Goal: Information Seeking & Learning: Check status

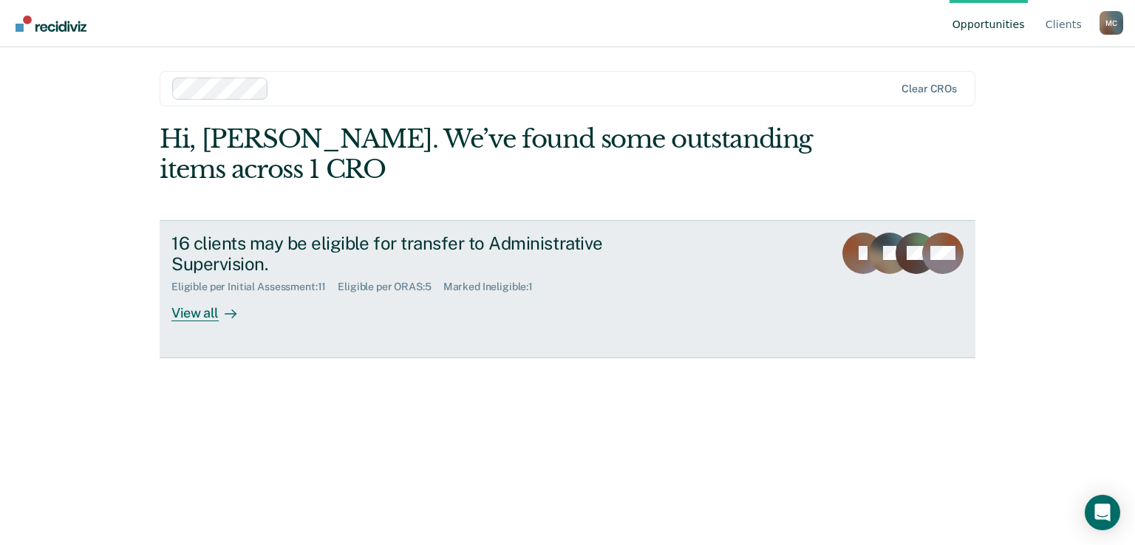
click at [190, 313] on div "View all" at bounding box center [212, 307] width 83 height 29
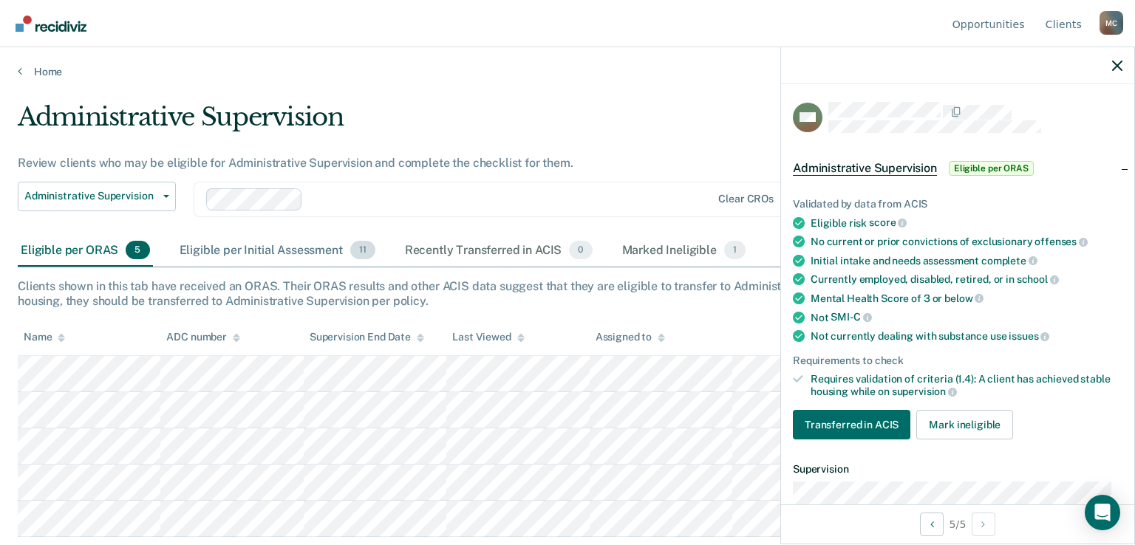
click at [245, 248] on div "Eligible per Initial Assessment 11" at bounding box center [278, 251] width 202 height 33
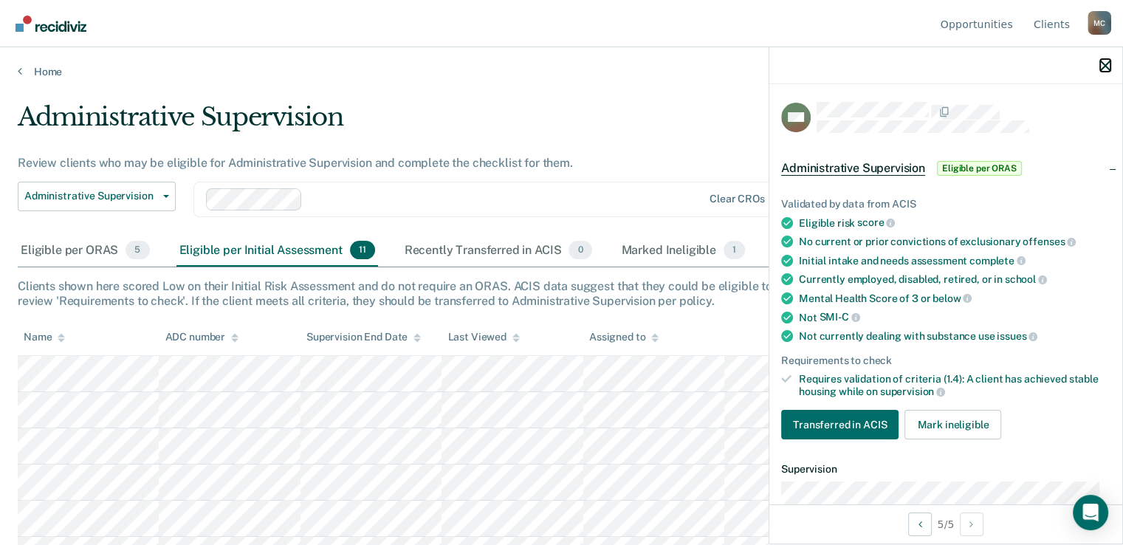
click at [1109, 65] on icon "button" at bounding box center [1106, 66] width 10 height 10
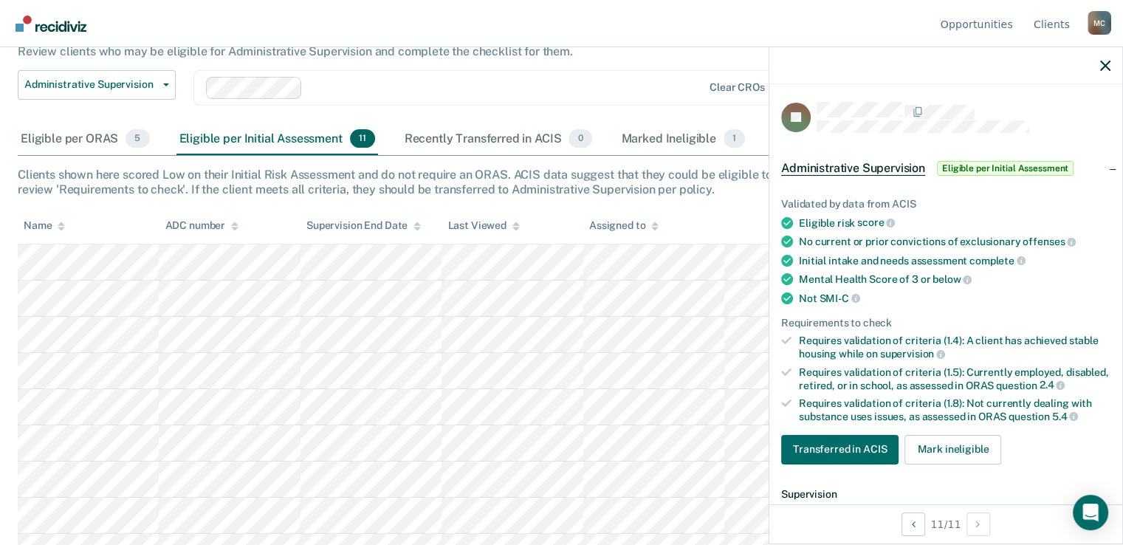
scroll to position [74, 0]
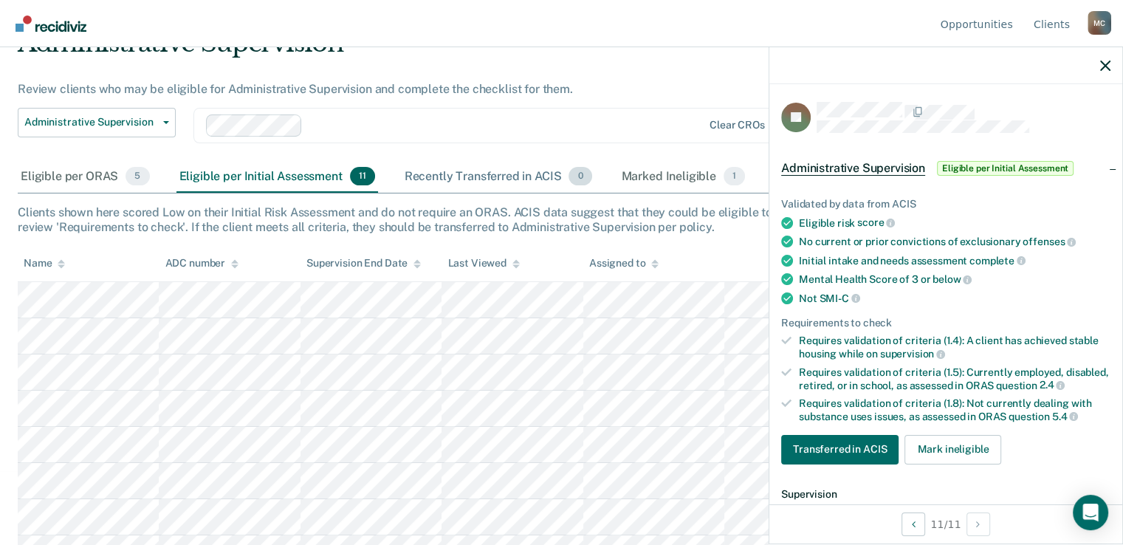
click at [461, 171] on div "Recently Transferred in ACIS 0" at bounding box center [499, 177] width 194 height 33
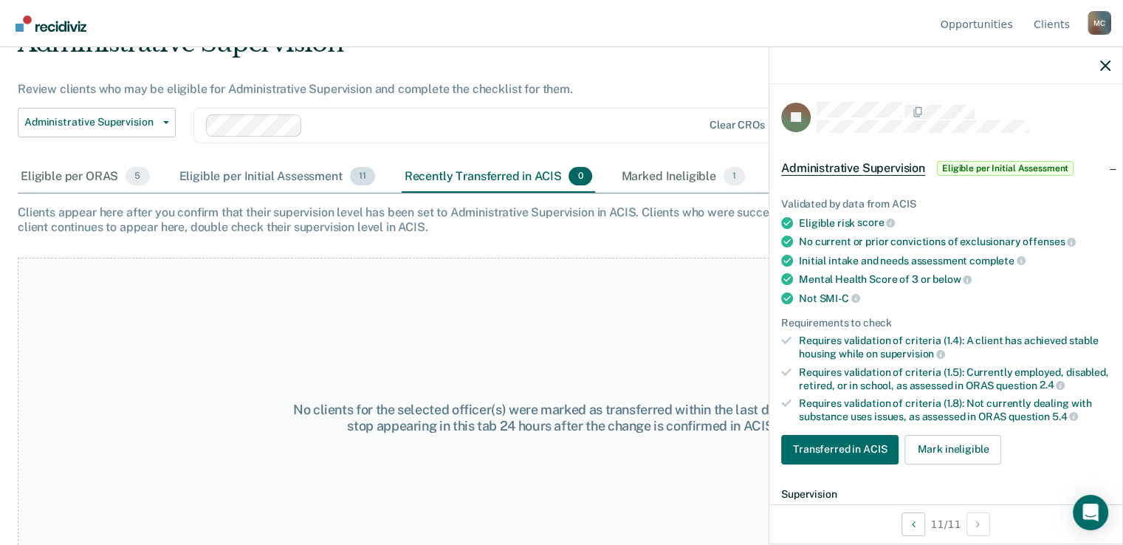
click at [231, 170] on div "Eligible per Initial Assessment 11" at bounding box center [278, 177] width 202 height 33
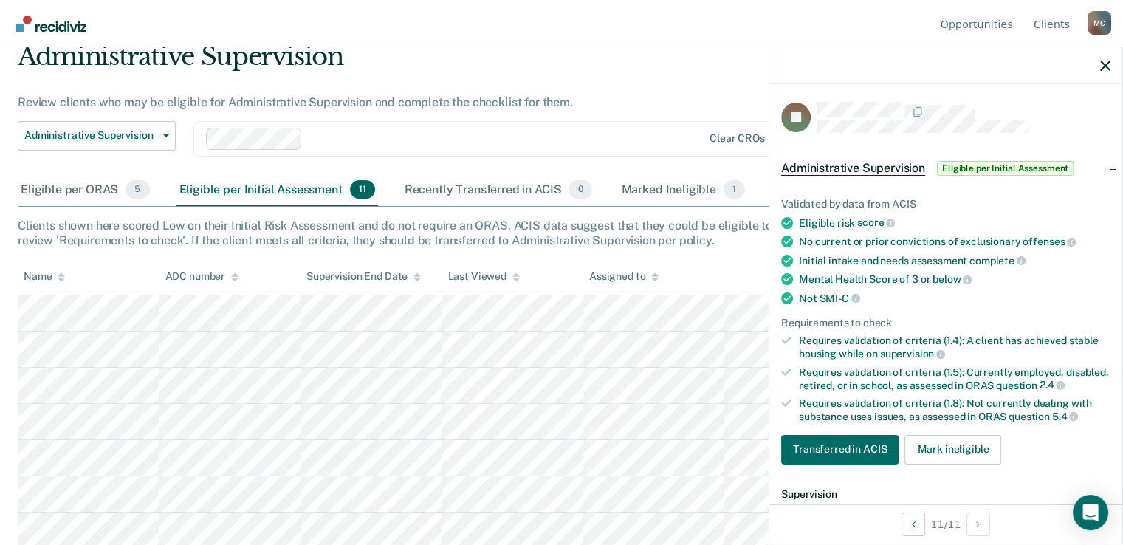
scroll to position [60, 0]
click at [81, 187] on div "Eligible per ORAS 5" at bounding box center [85, 191] width 135 height 33
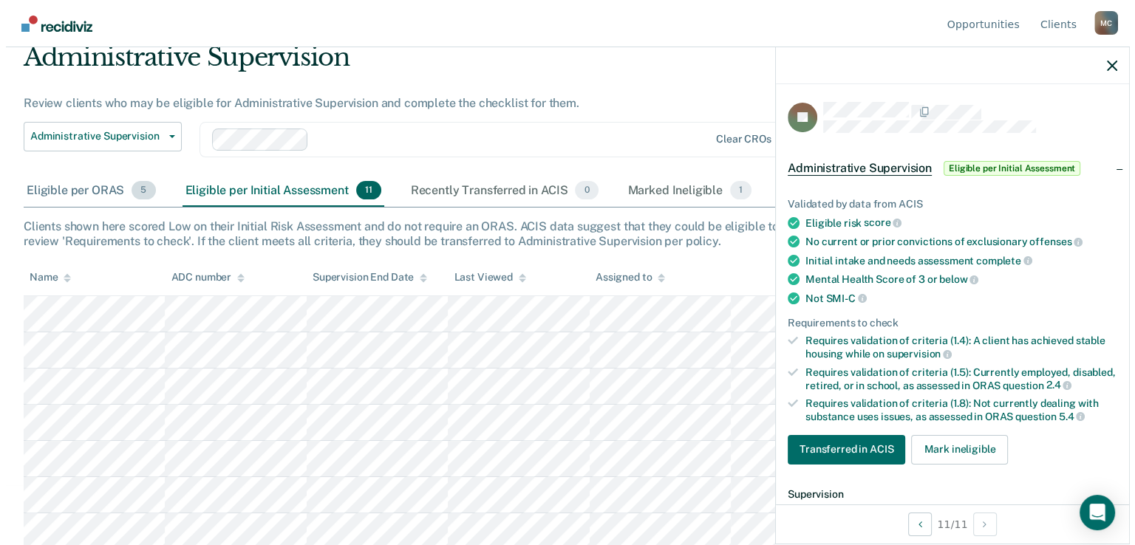
scroll to position [0, 0]
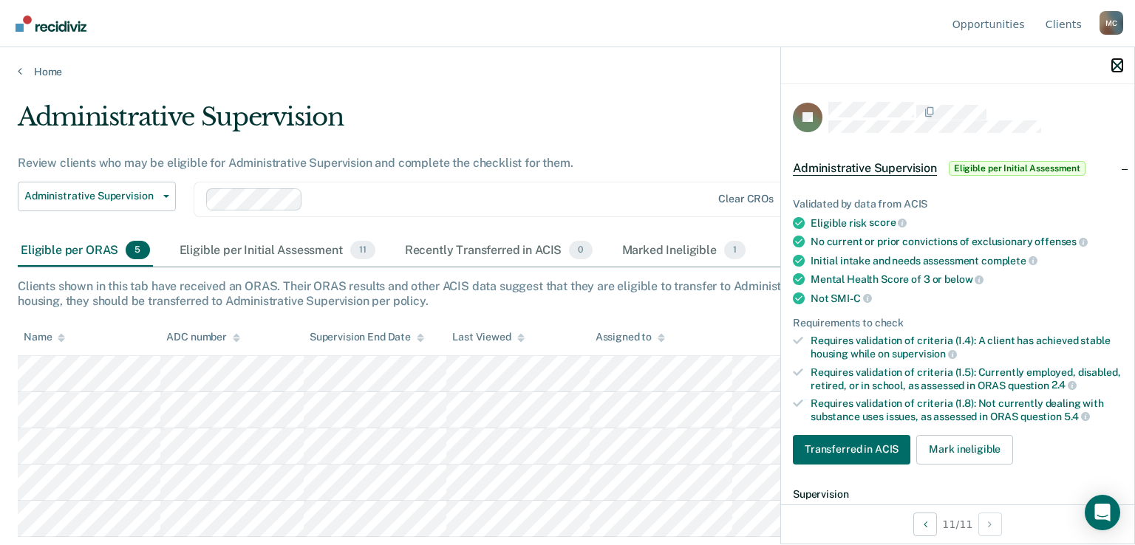
click at [1117, 62] on icon "button" at bounding box center [1117, 66] width 10 height 10
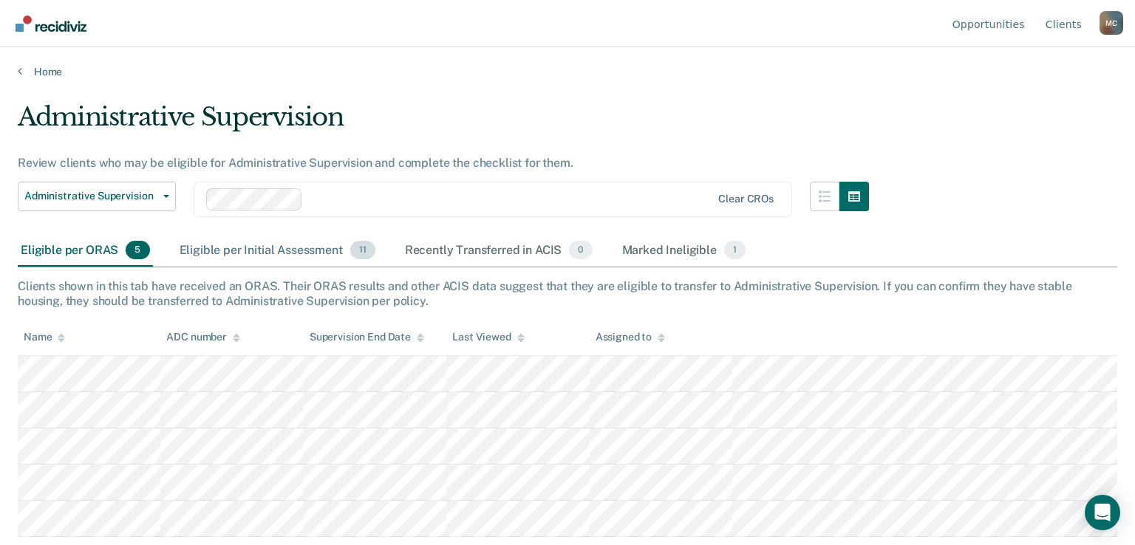
click at [290, 247] on div "Eligible per Initial Assessment 11" at bounding box center [278, 251] width 202 height 33
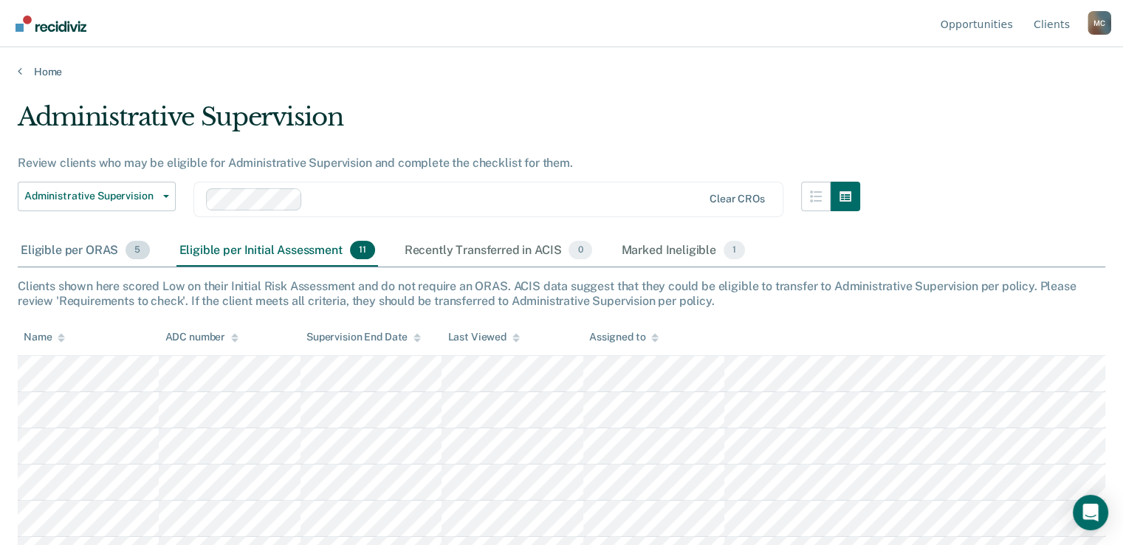
click at [85, 246] on div "Eligible per ORAS 5" at bounding box center [85, 251] width 135 height 33
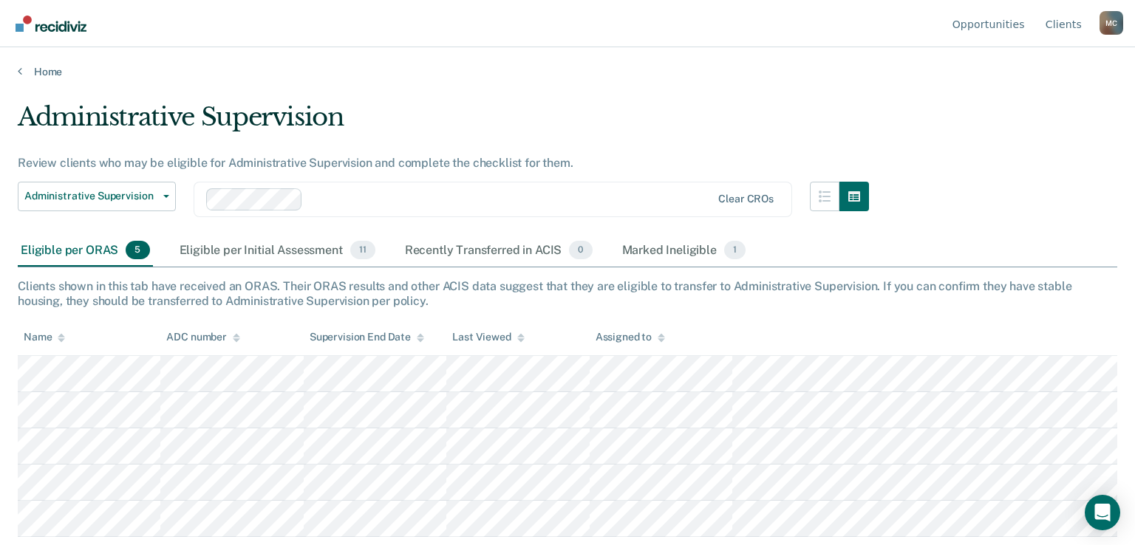
click at [85, 252] on div "Eligible per ORAS 5" at bounding box center [85, 251] width 135 height 33
click at [272, 244] on div "Eligible per Initial Assessment 11" at bounding box center [278, 251] width 202 height 33
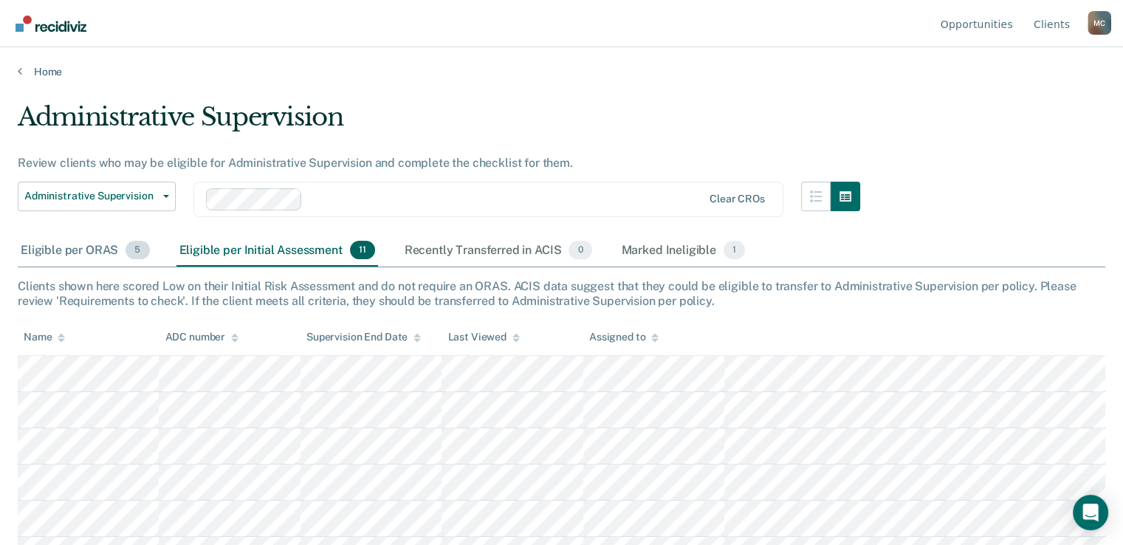
click at [71, 253] on div "Eligible per ORAS 5" at bounding box center [85, 251] width 135 height 33
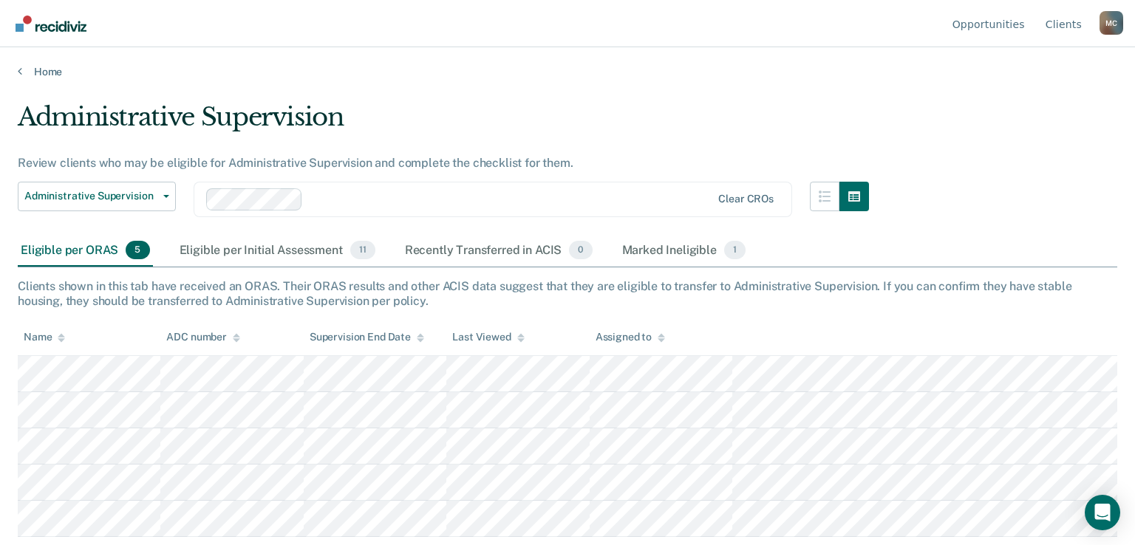
click at [1104, 27] on div "M C" at bounding box center [1111, 23] width 24 height 24
click at [1039, 116] on link "Log Out" at bounding box center [1051, 116] width 95 height 13
